Goal: Task Accomplishment & Management: Manage account settings

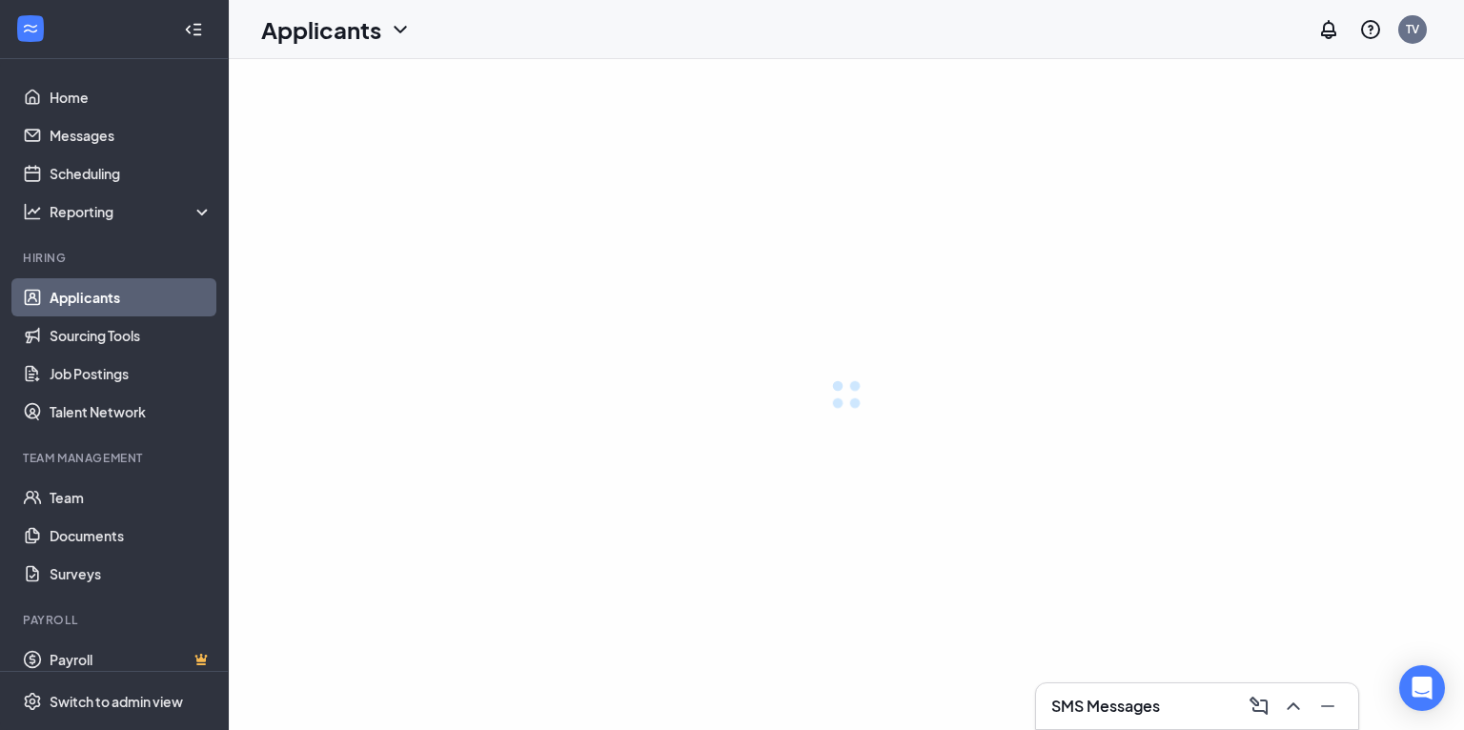
drag, startPoint x: 800, startPoint y: 186, endPoint x: 780, endPoint y: 189, distance: 20.2
click at [800, 186] on div at bounding box center [846, 394] width 1235 height 671
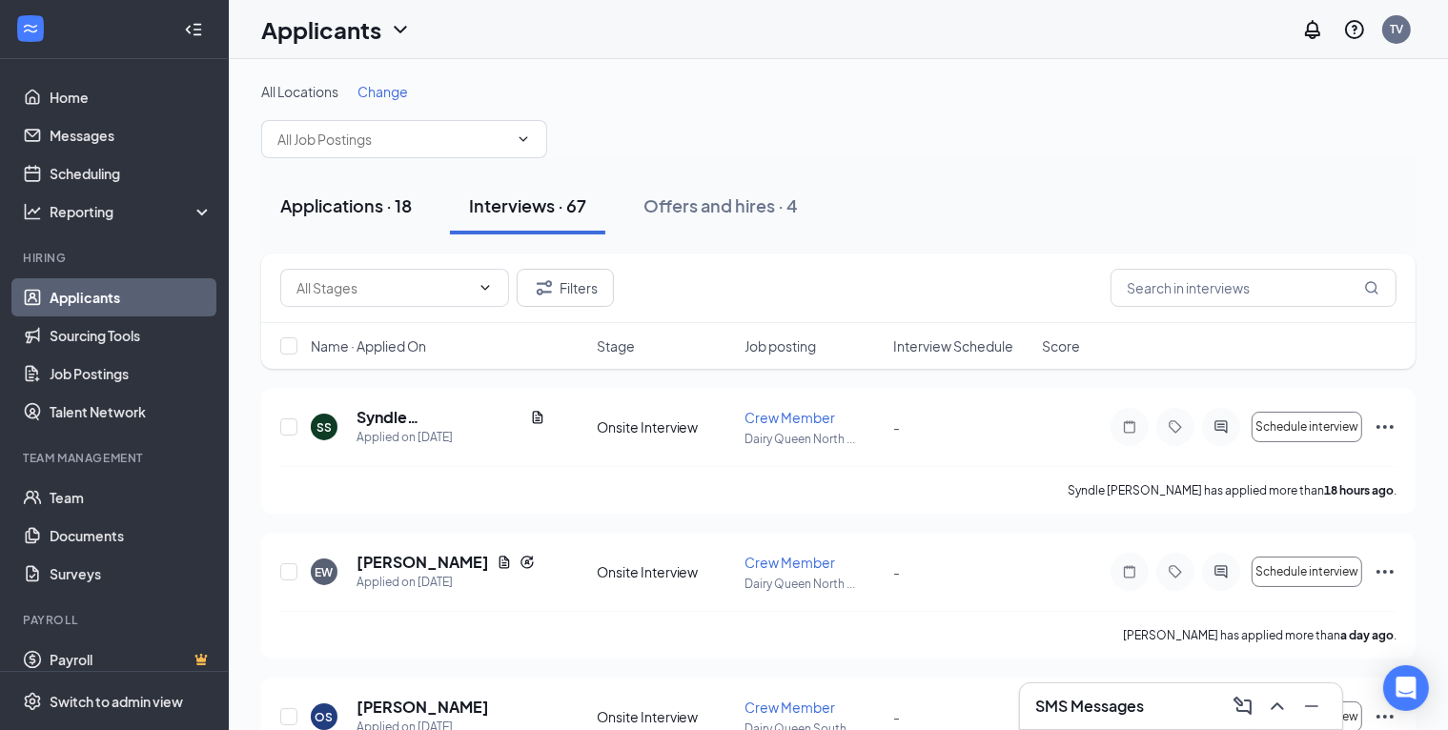
click at [331, 202] on div "Applications · 18" at bounding box center [346, 205] width 132 height 24
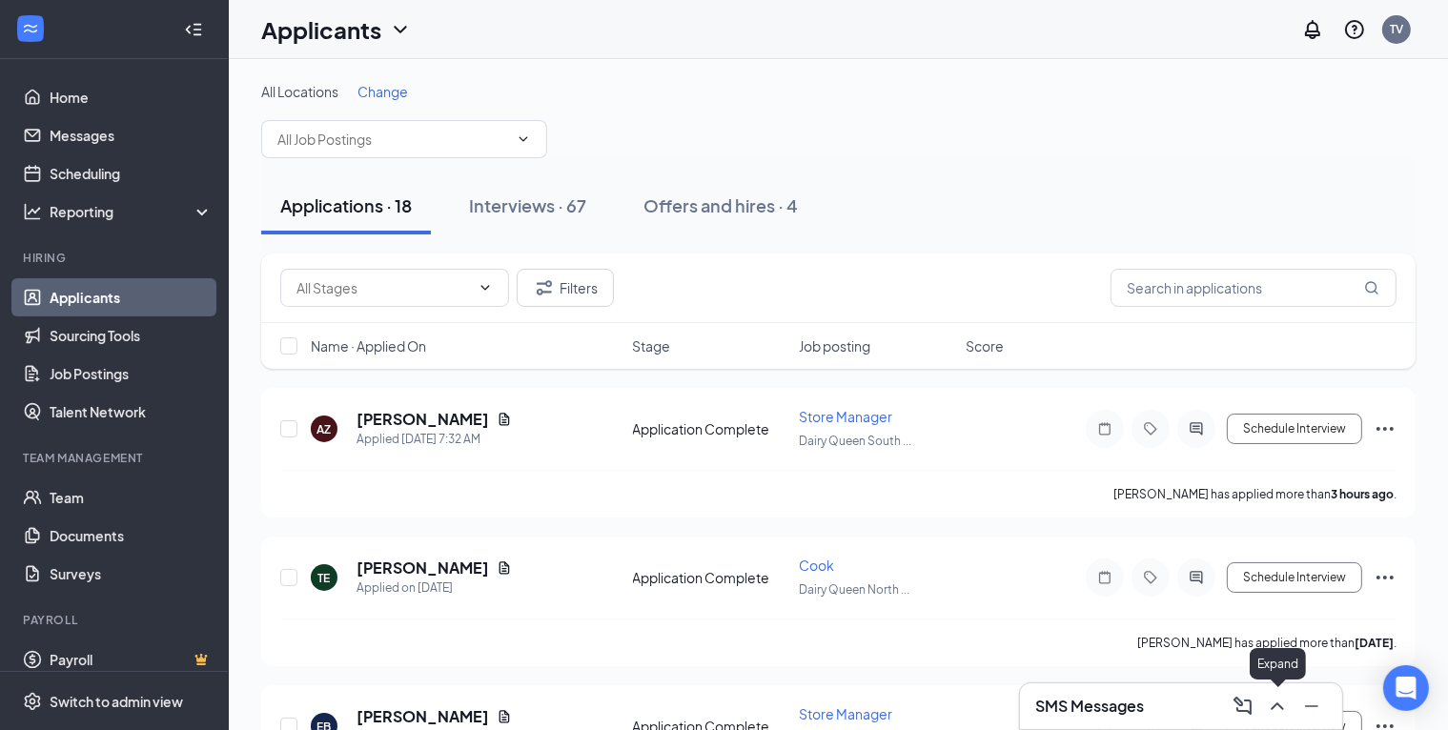
click at [1272, 710] on icon "ChevronUp" at bounding box center [1276, 706] width 12 height 8
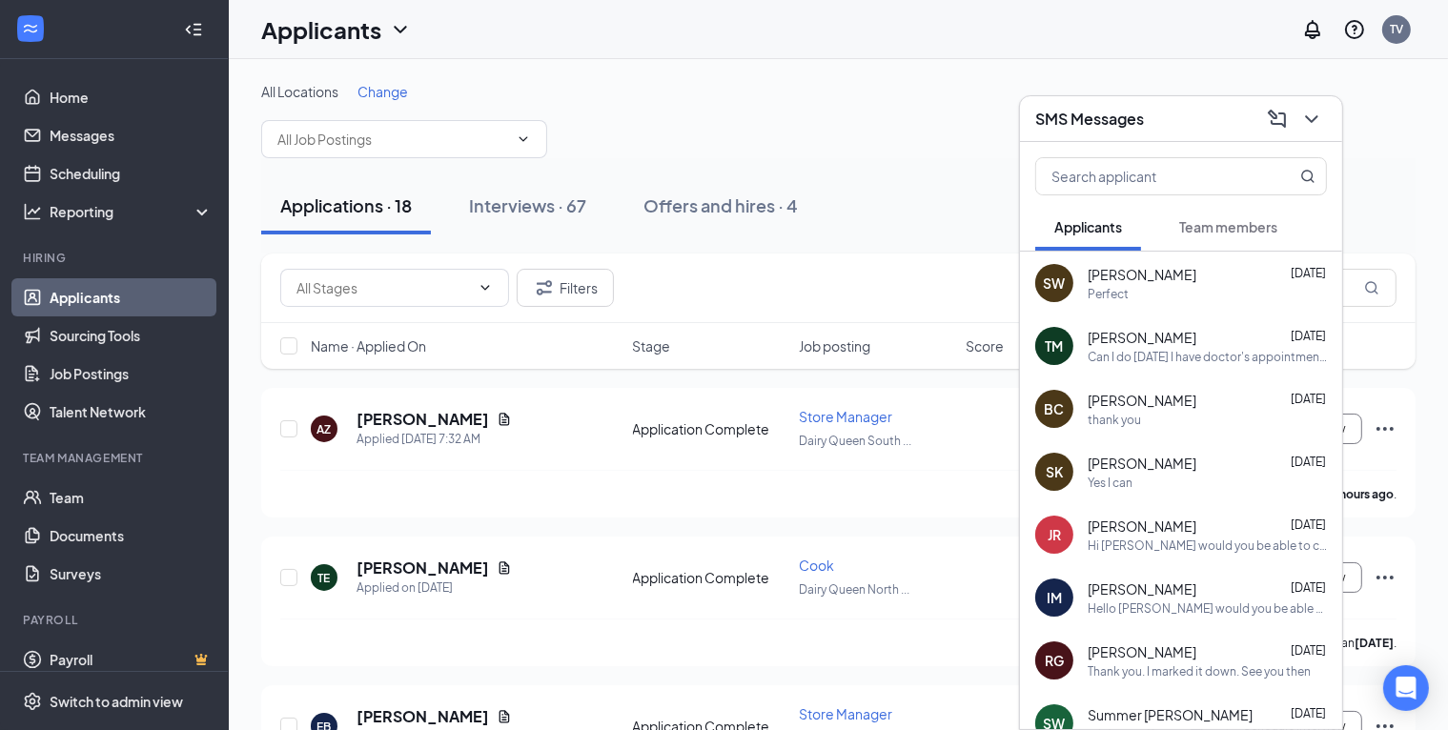
click at [1181, 290] on div "Perfect" at bounding box center [1206, 294] width 239 height 16
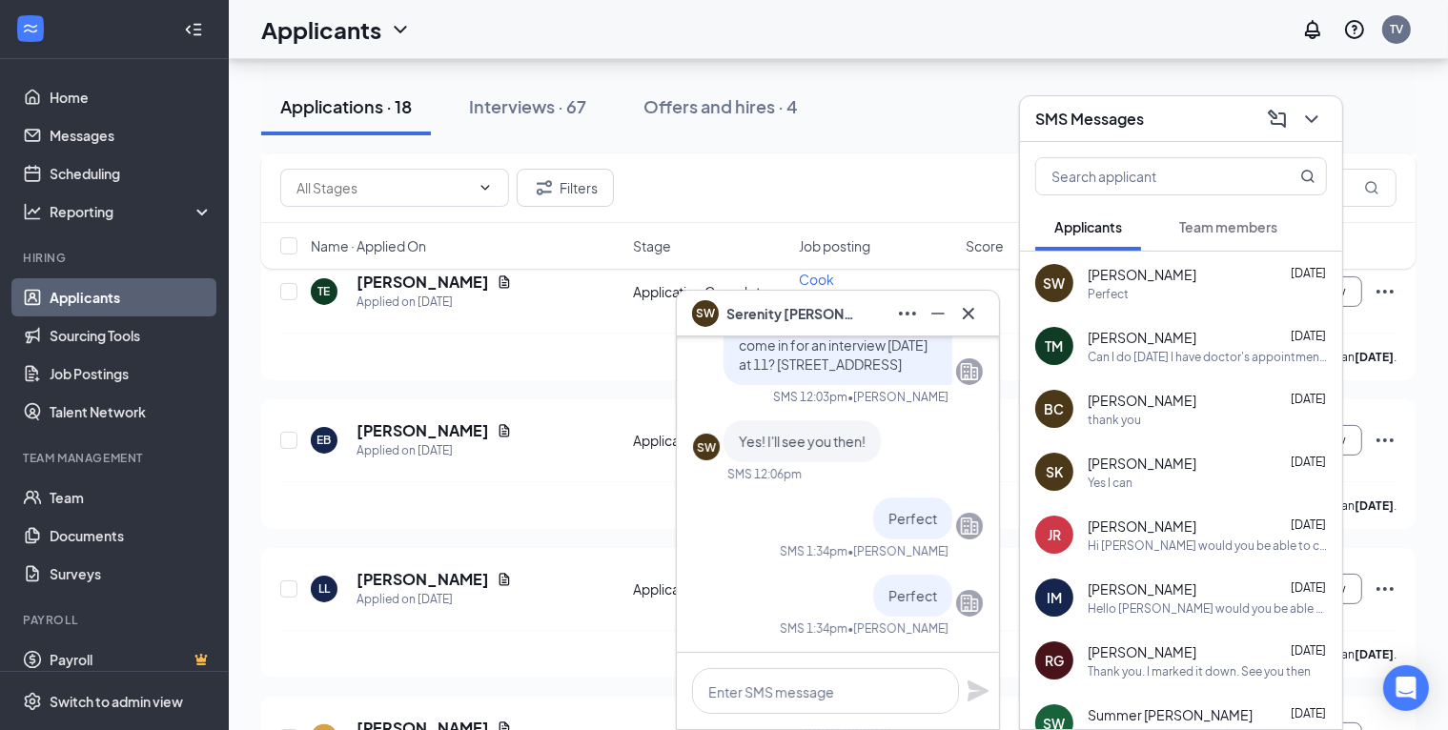
click at [1303, 119] on icon "ChevronDown" at bounding box center [1311, 119] width 23 height 23
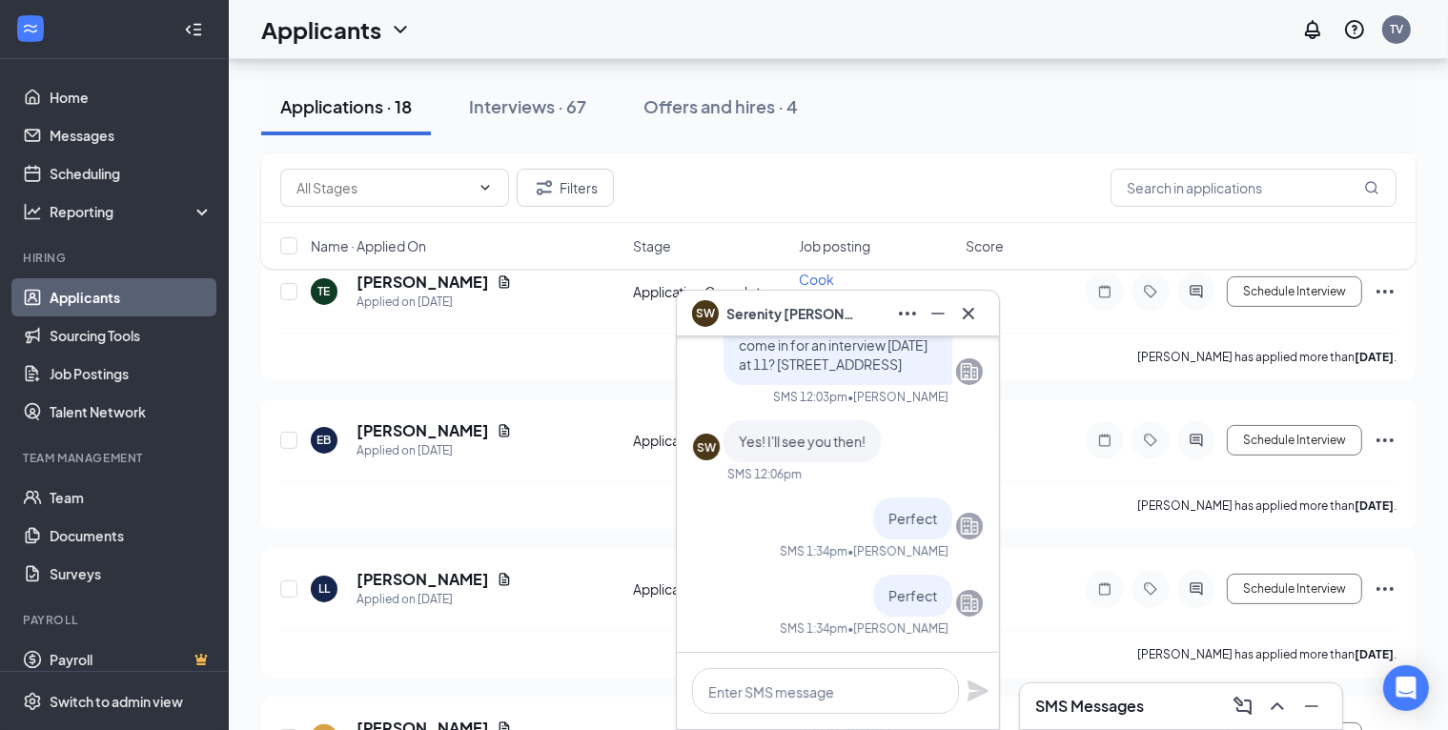
click at [968, 318] on icon "Cross" at bounding box center [968, 313] width 23 height 23
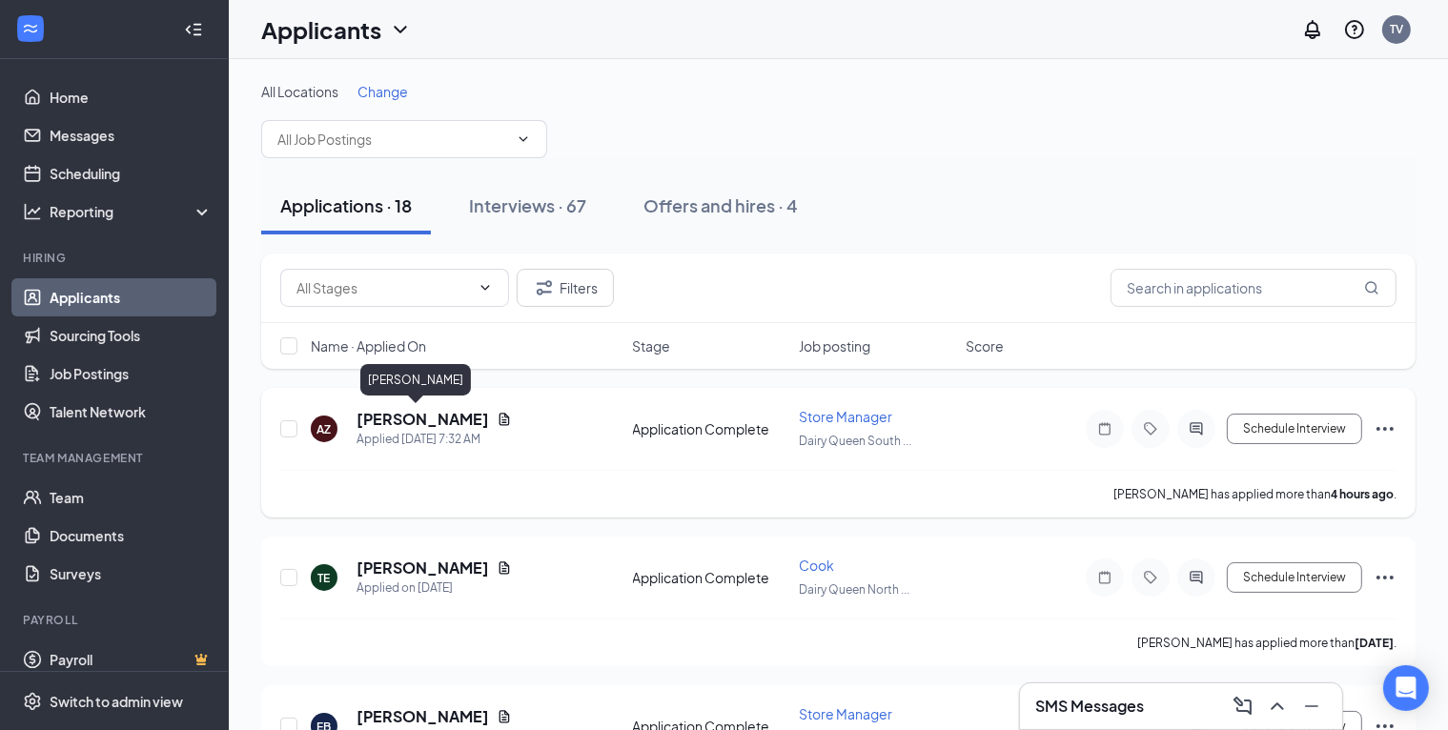
click at [396, 417] on h5 "[PERSON_NAME]" at bounding box center [422, 419] width 132 height 21
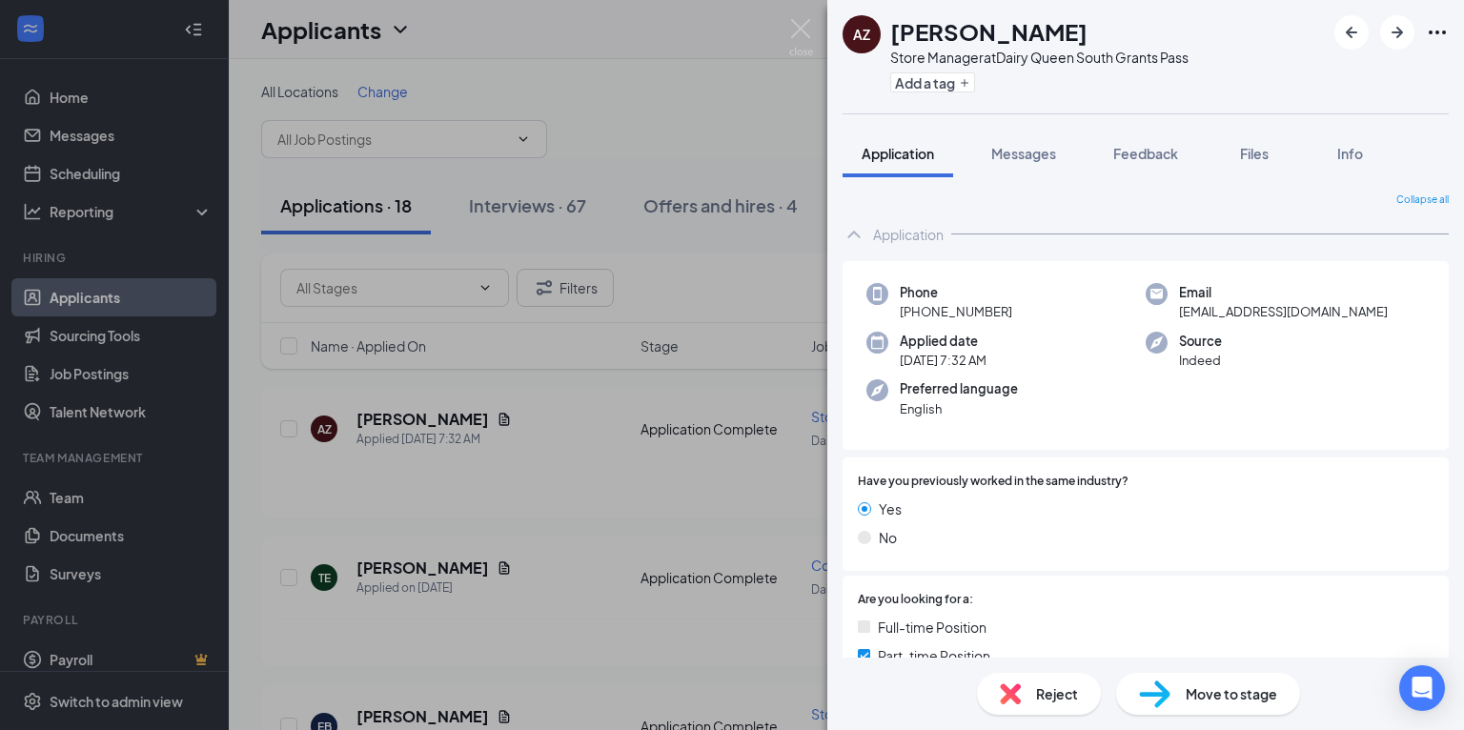
scroll to position [286, 0]
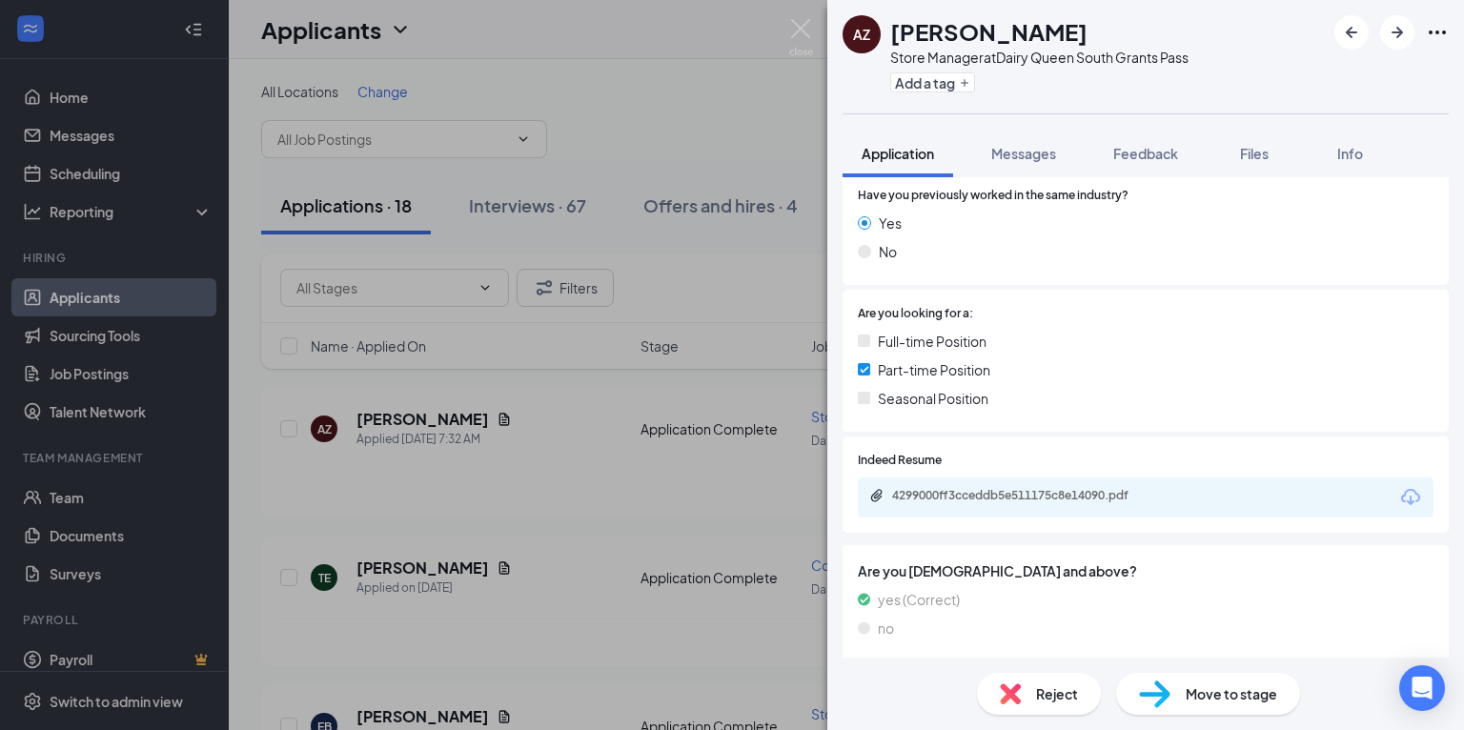
click at [932, 495] on div "4299000ff3cceddb5e511175c8e14090.pdf" at bounding box center [1025, 495] width 267 height 15
